Goal: Entertainment & Leisure: Consume media (video, audio)

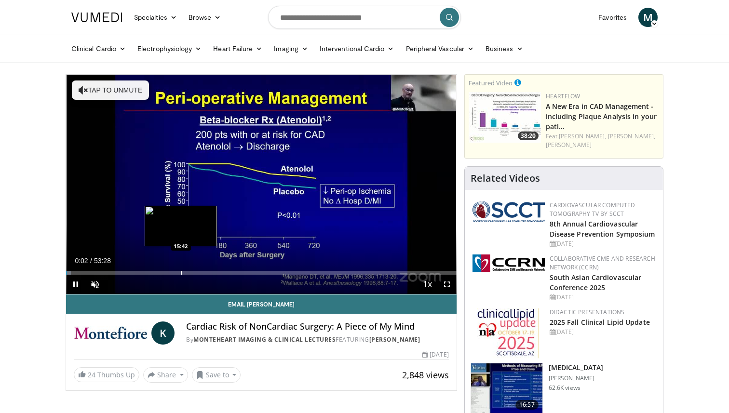
click at [181, 273] on div "Progress Bar" at bounding box center [181, 273] width 1 height 4
click at [183, 274] on div "Progress Bar" at bounding box center [183, 273] width 1 height 4
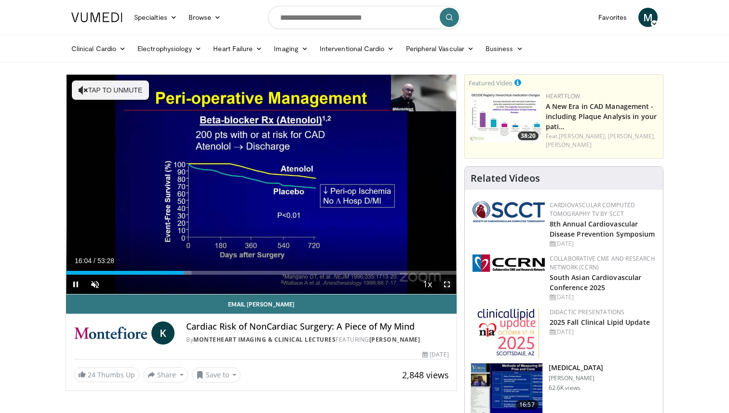
click at [444, 283] on span "Video Player" at bounding box center [446, 284] width 19 height 19
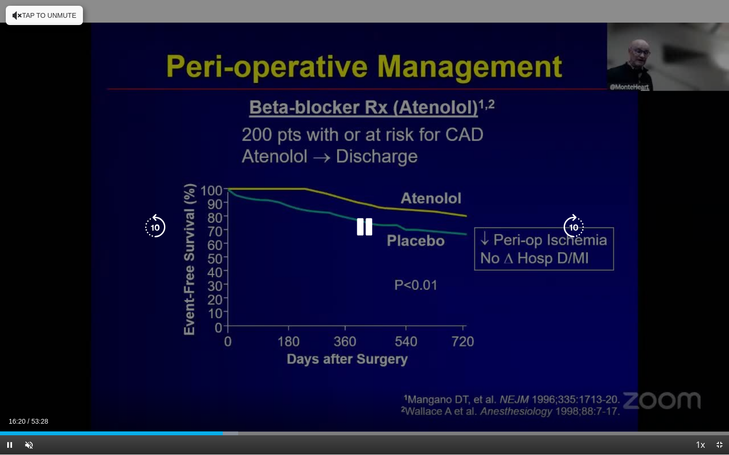
click at [336, 285] on div "10 seconds Tap to unmute" at bounding box center [364, 227] width 729 height 455
click at [368, 220] on icon "Video Player" at bounding box center [364, 227] width 27 height 27
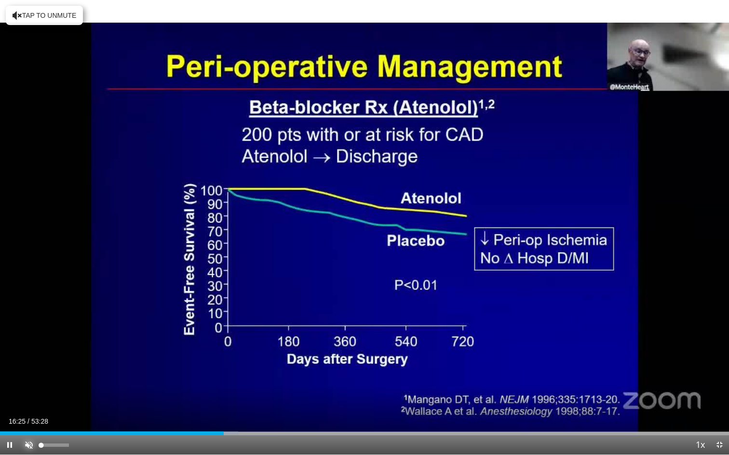
click at [28, 413] on span "Video Player" at bounding box center [28, 445] width 19 height 19
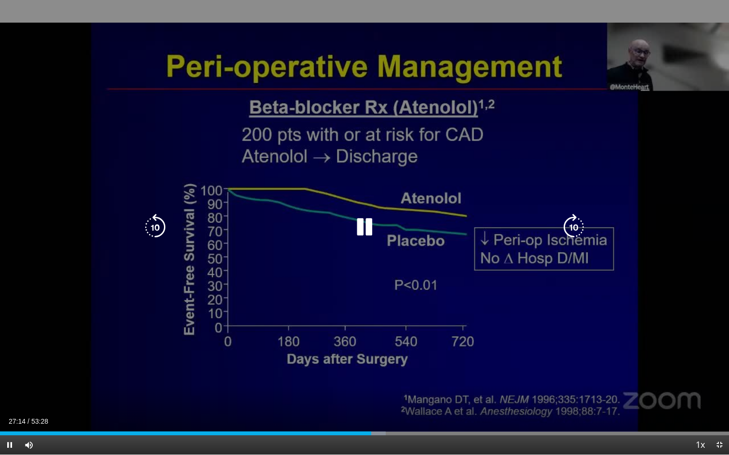
click at [350, 210] on div "10 seconds Tap to unmute" at bounding box center [364, 227] width 729 height 455
